Goal: Task Accomplishment & Management: Complete application form

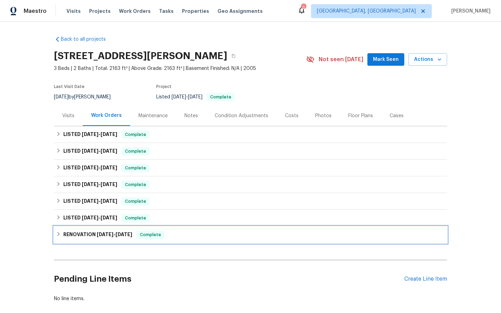
click at [150, 234] on span "Complete" at bounding box center [150, 235] width 27 height 7
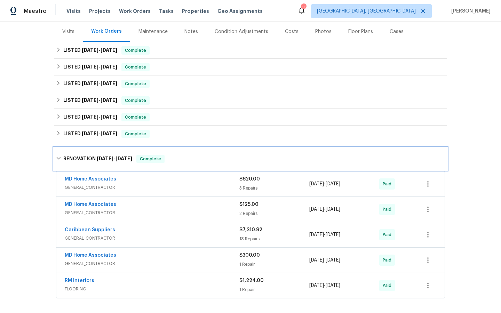
scroll to position [81, 0]
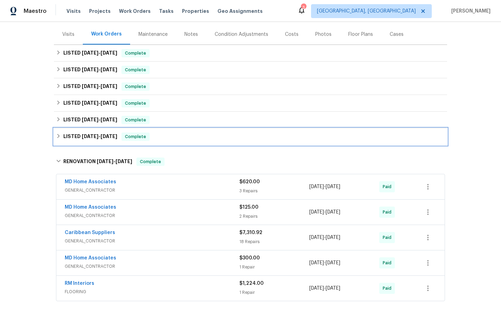
click at [141, 135] on span "Complete" at bounding box center [135, 136] width 27 height 7
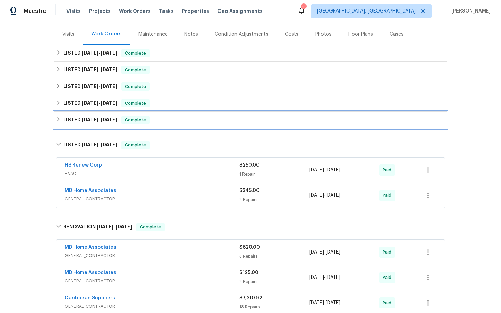
click at [136, 120] on span "Complete" at bounding box center [135, 120] width 27 height 7
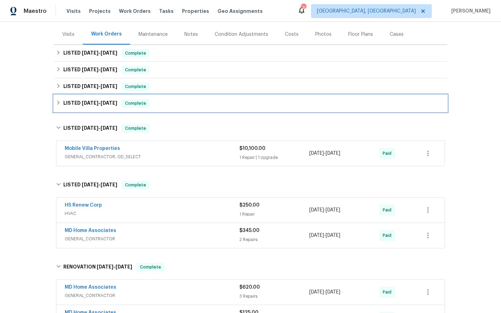
click at [132, 103] on span "Complete" at bounding box center [135, 103] width 27 height 7
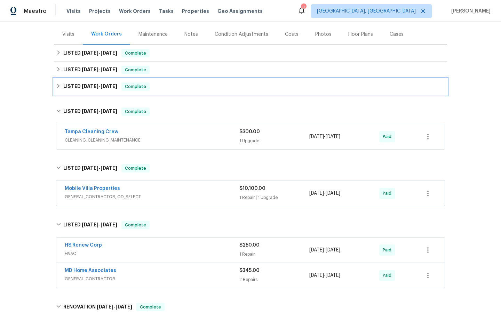
click at [137, 89] on span "Complete" at bounding box center [135, 86] width 27 height 7
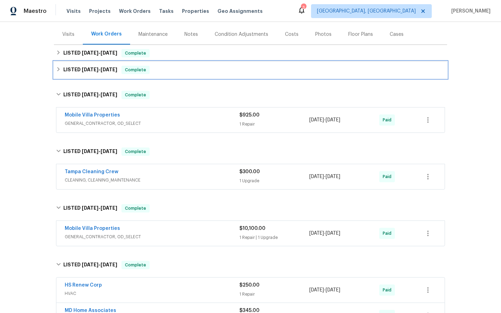
click at [135, 70] on span "Complete" at bounding box center [135, 69] width 27 height 7
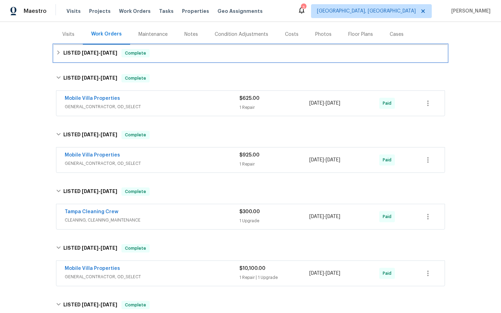
click at [132, 53] on span "Complete" at bounding box center [135, 53] width 27 height 7
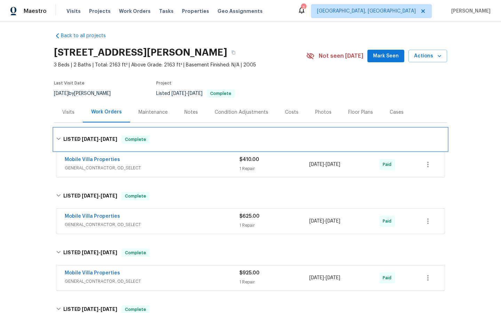
scroll to position [0, 0]
